Goal: Transaction & Acquisition: Register for event/course

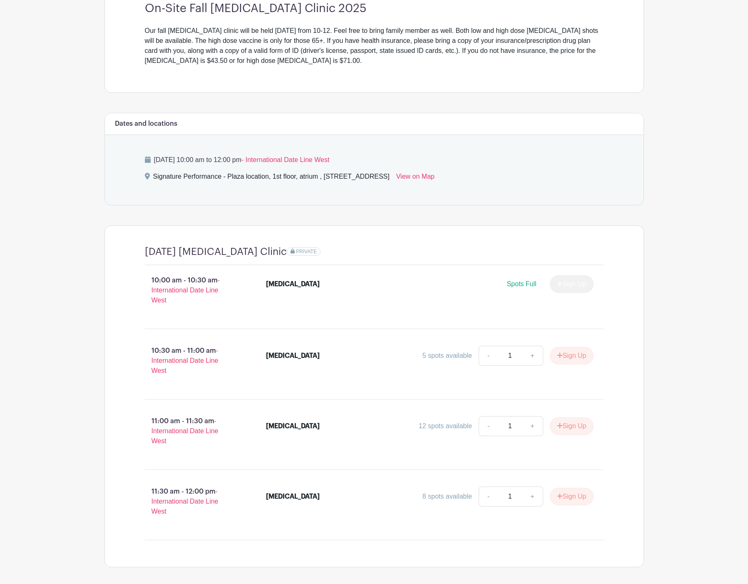
scroll to position [285, 0]
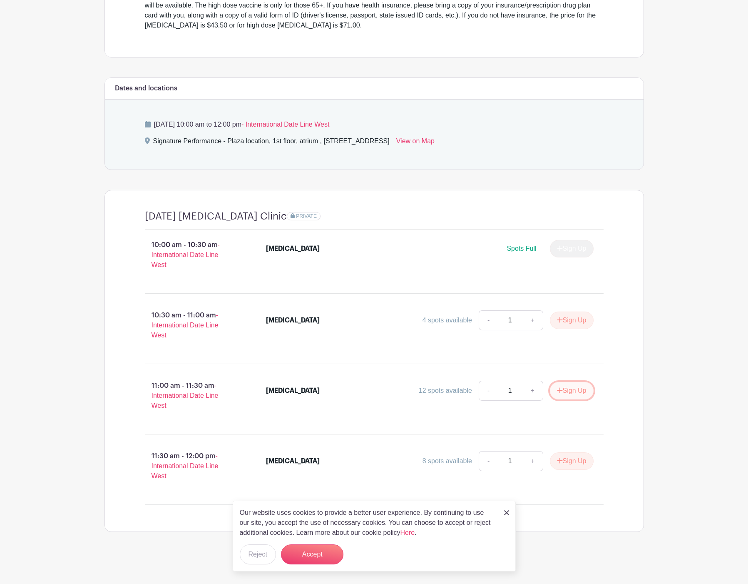
click at [571, 393] on button "Sign Up" at bounding box center [572, 390] width 44 height 17
click at [600, 567] on link "Review & Confirm Signups" at bounding box center [595, 562] width 97 height 20
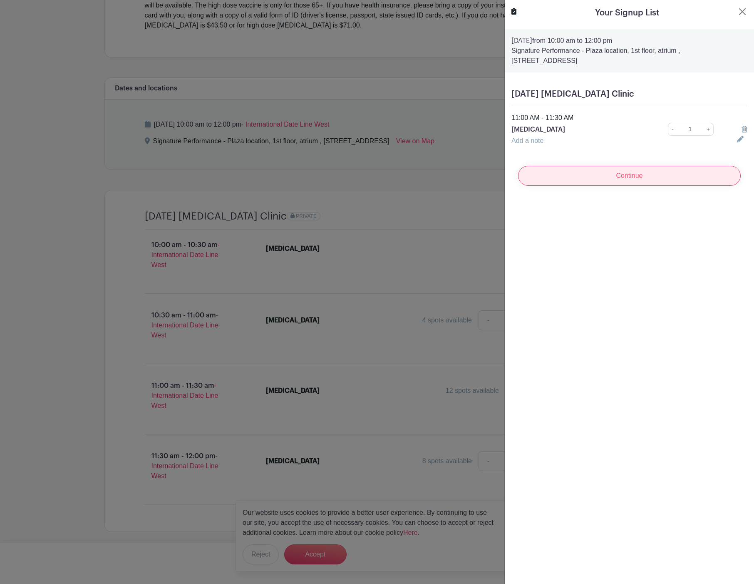
click at [629, 179] on input "Continue" at bounding box center [629, 176] width 223 height 20
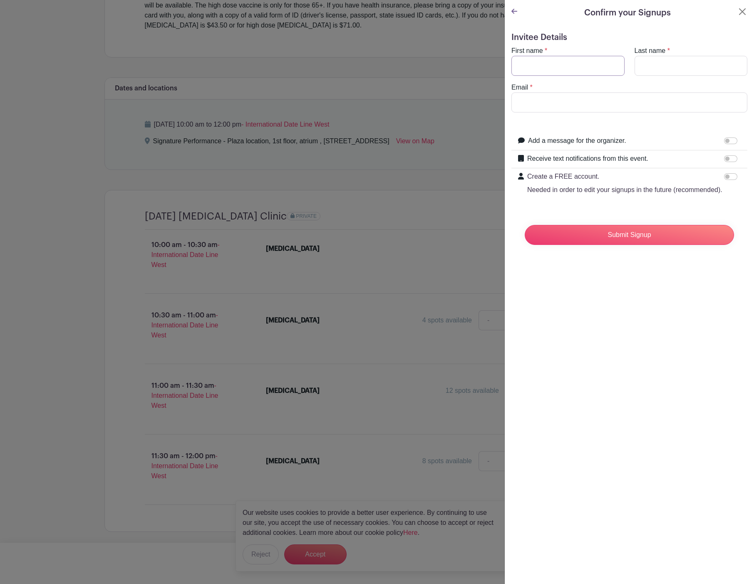
click at [567, 69] on input "First name" at bounding box center [568, 66] width 113 height 20
type input "[PERSON_NAME]"
type input "q"
type input "[PERSON_NAME]"
type input "[EMAIL_ADDRESS][DOMAIN_NAME]"
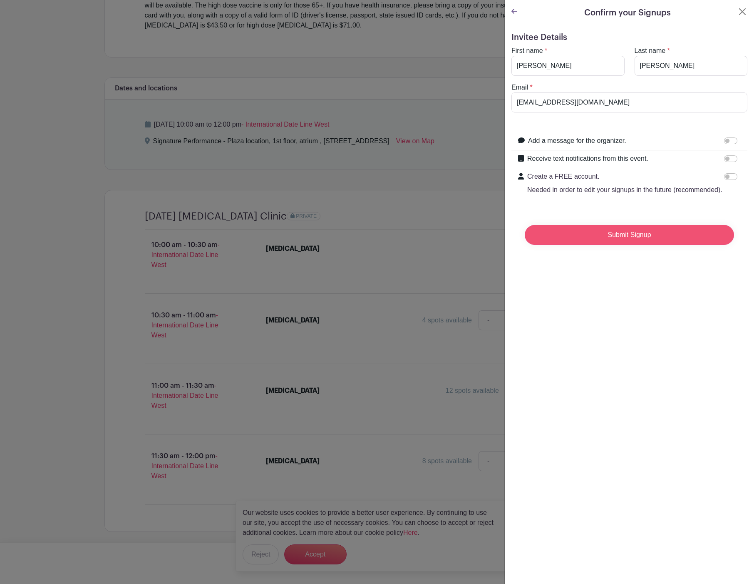
click at [637, 245] on input "Submit Signup" at bounding box center [629, 235] width 209 height 20
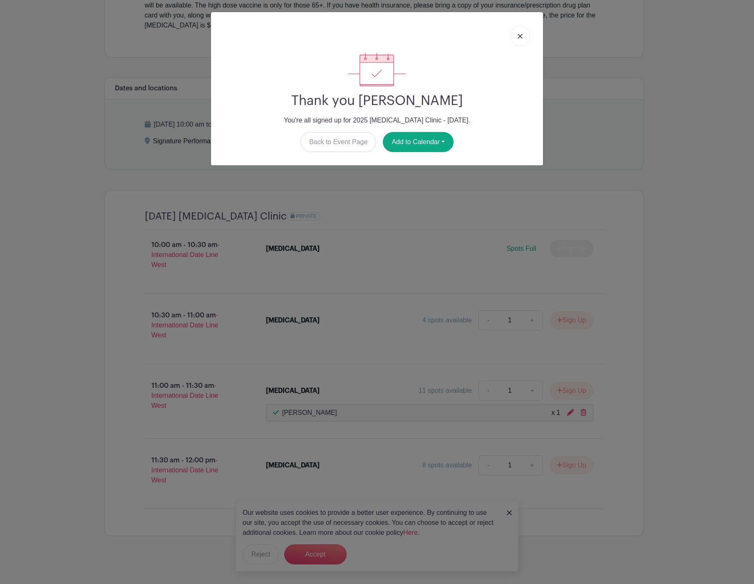
click at [520, 34] on img at bounding box center [520, 36] width 5 height 5
